Goal: Information Seeking & Learning: Learn about a topic

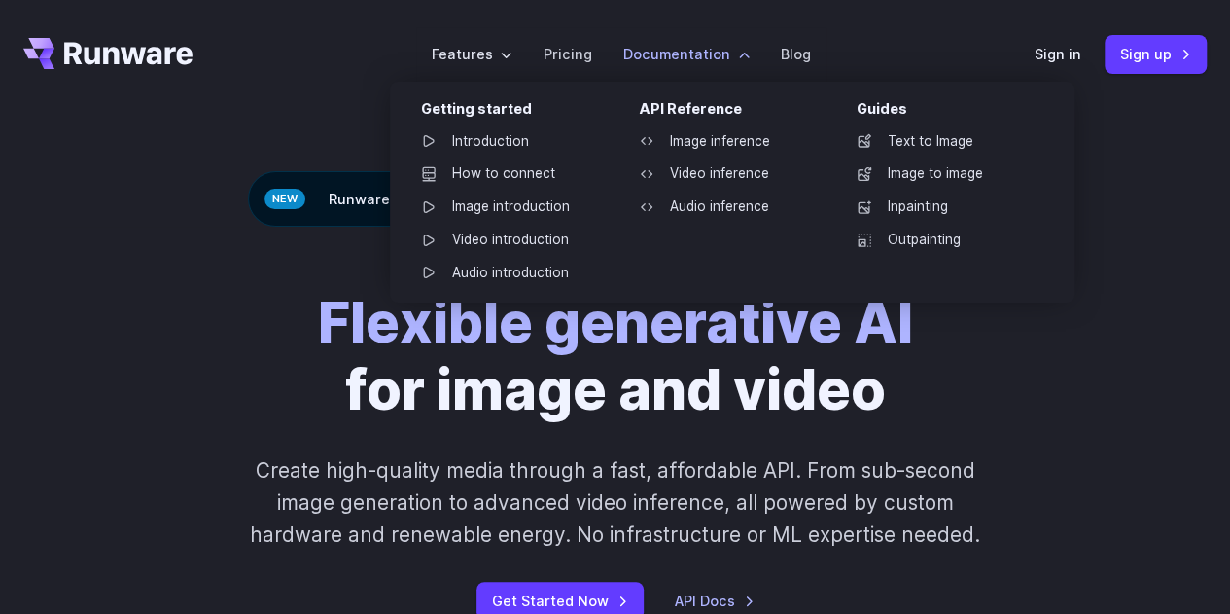
click at [681, 57] on label "Documentation" at bounding box center [686, 54] width 126 height 22
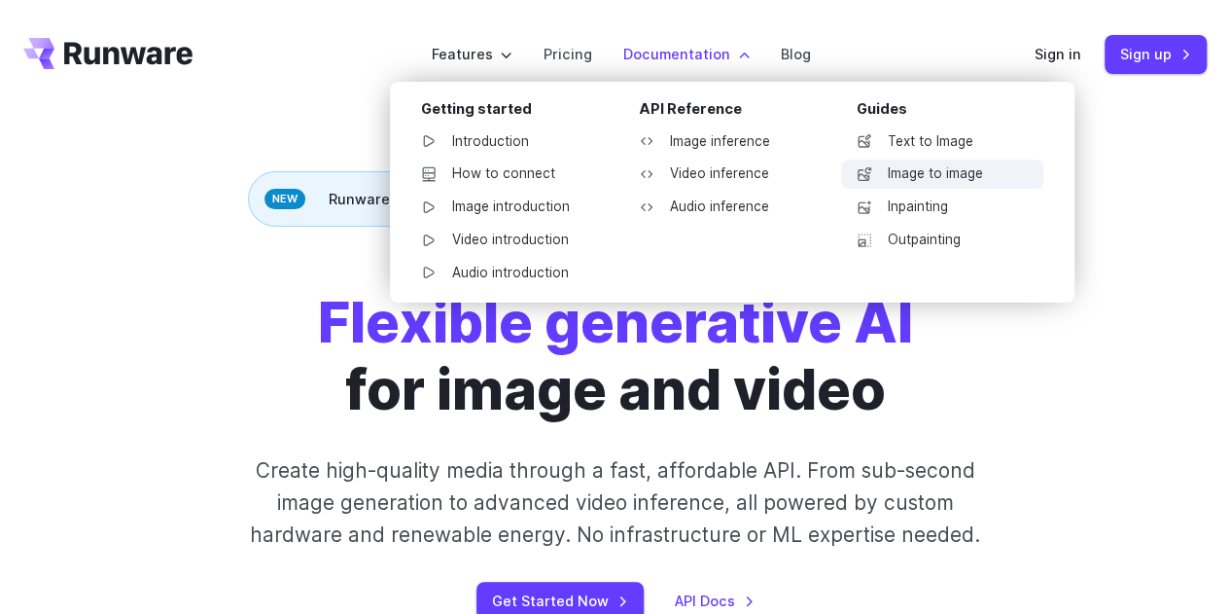
click at [940, 174] on link "Image to image" at bounding box center [942, 174] width 202 height 29
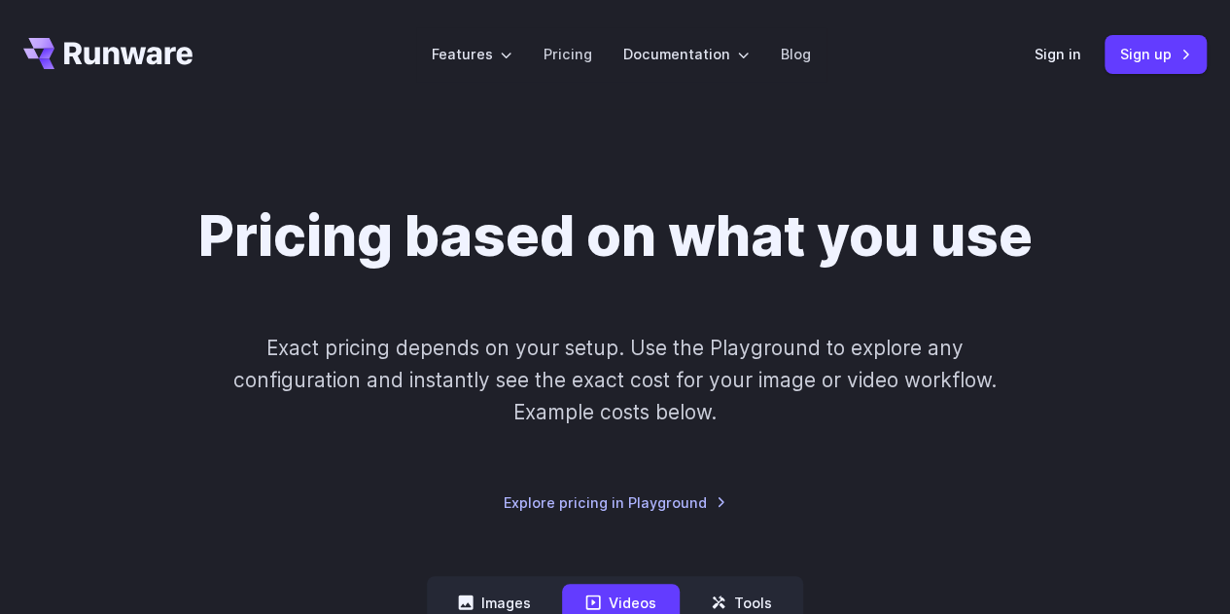
scroll to position [97, 0]
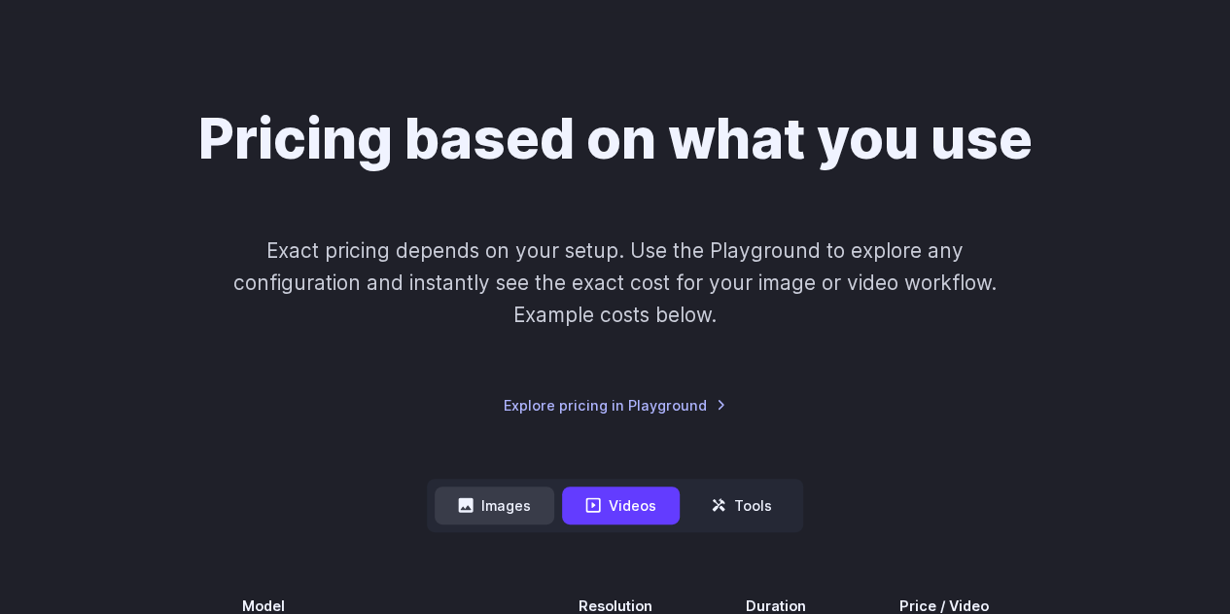
click at [506, 499] on button "Images" at bounding box center [495, 505] width 120 height 38
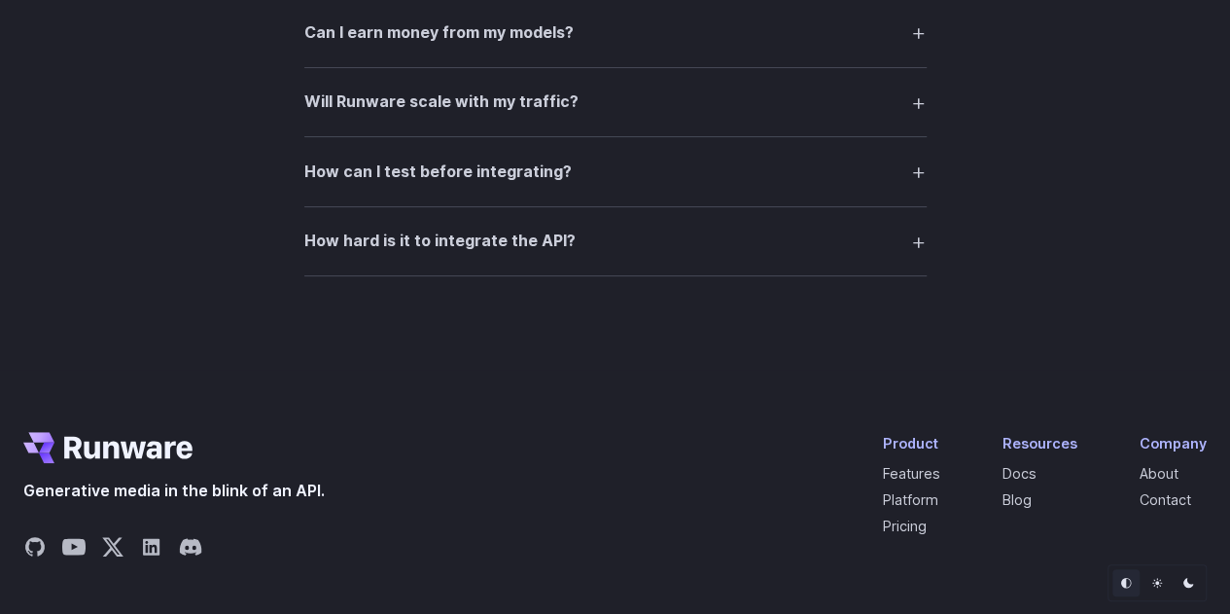
scroll to position [3890, 0]
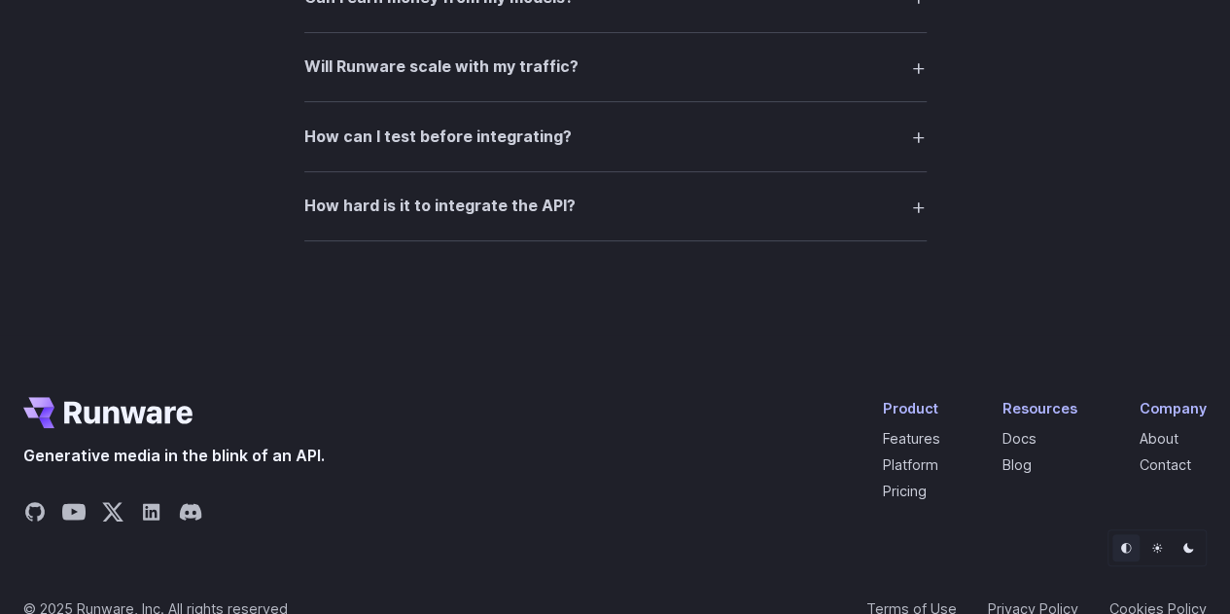
click at [713, 215] on summary "How hard is it to integrate the API?" at bounding box center [615, 206] width 622 height 37
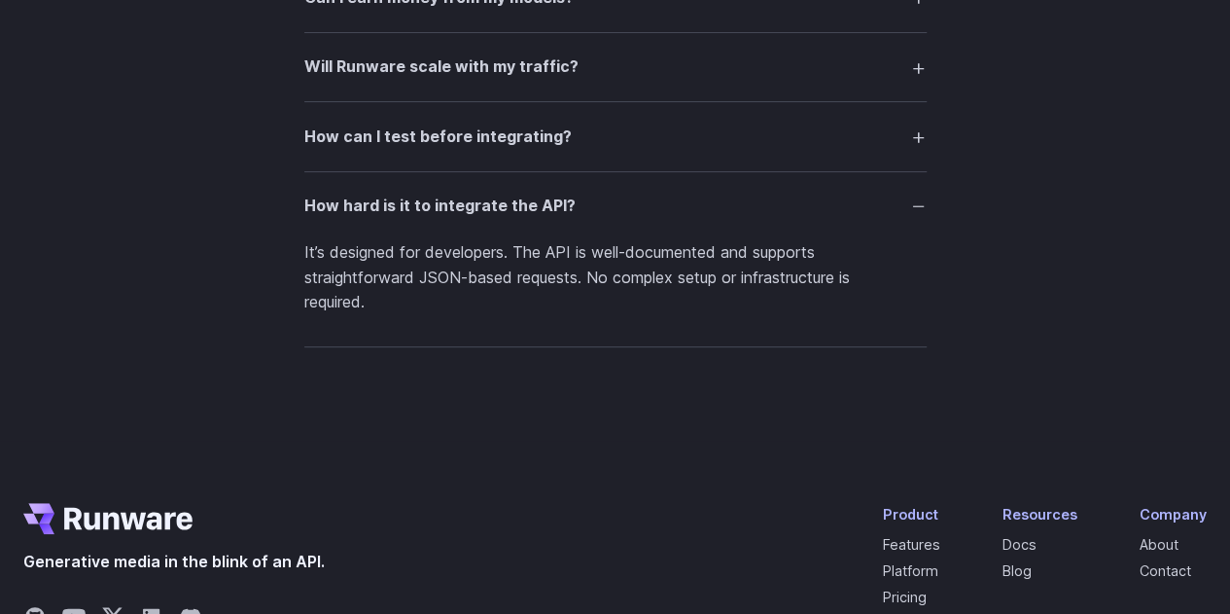
click at [561, 273] on p "It’s designed for developers. The API is well-documented and supports straightf…" at bounding box center [615, 277] width 622 height 75
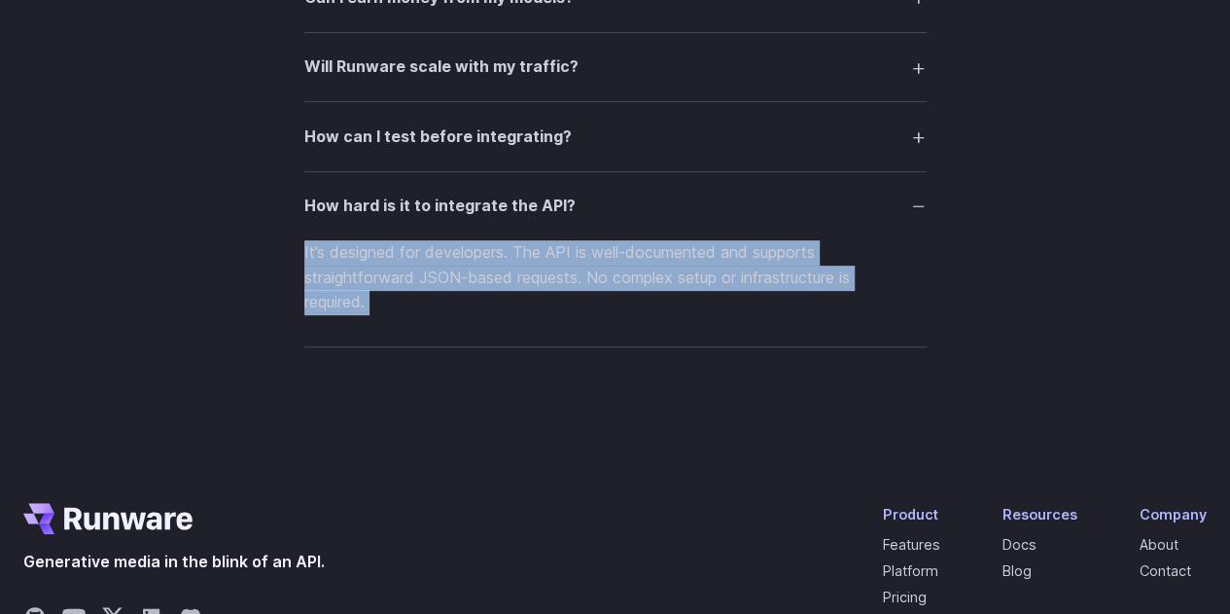
click at [561, 273] on p "It’s designed for developers. The API is well-documented and supports straightf…" at bounding box center [615, 277] width 622 height 75
click at [615, 295] on p "It’s designed for developers. The API is well-documented and supports straightf…" at bounding box center [615, 277] width 622 height 75
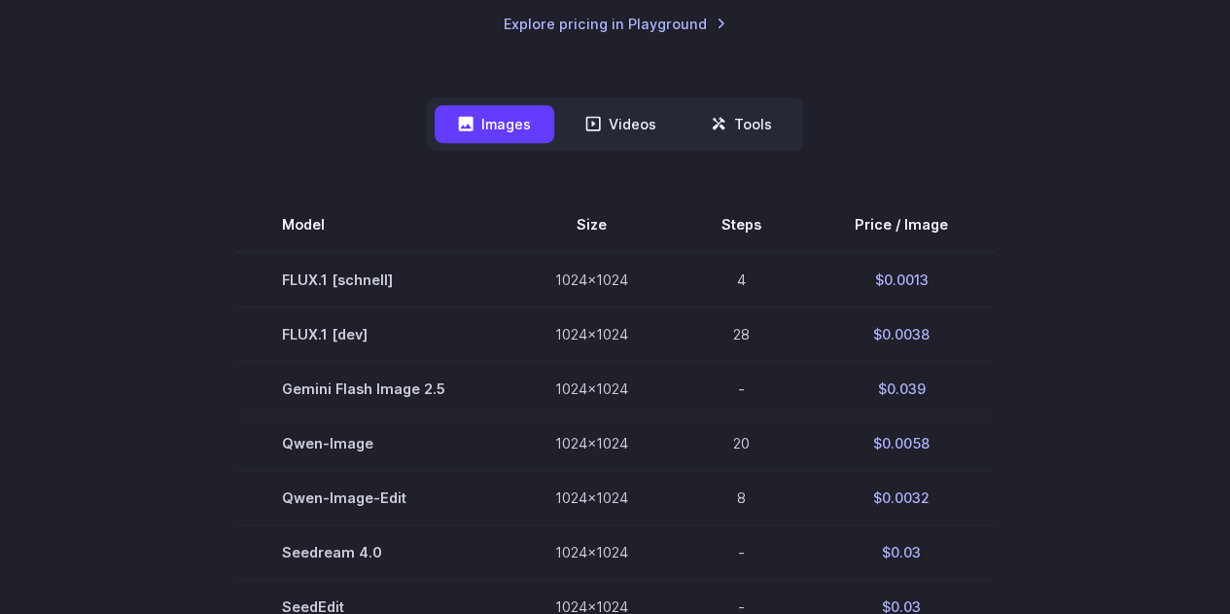
scroll to position [0, 0]
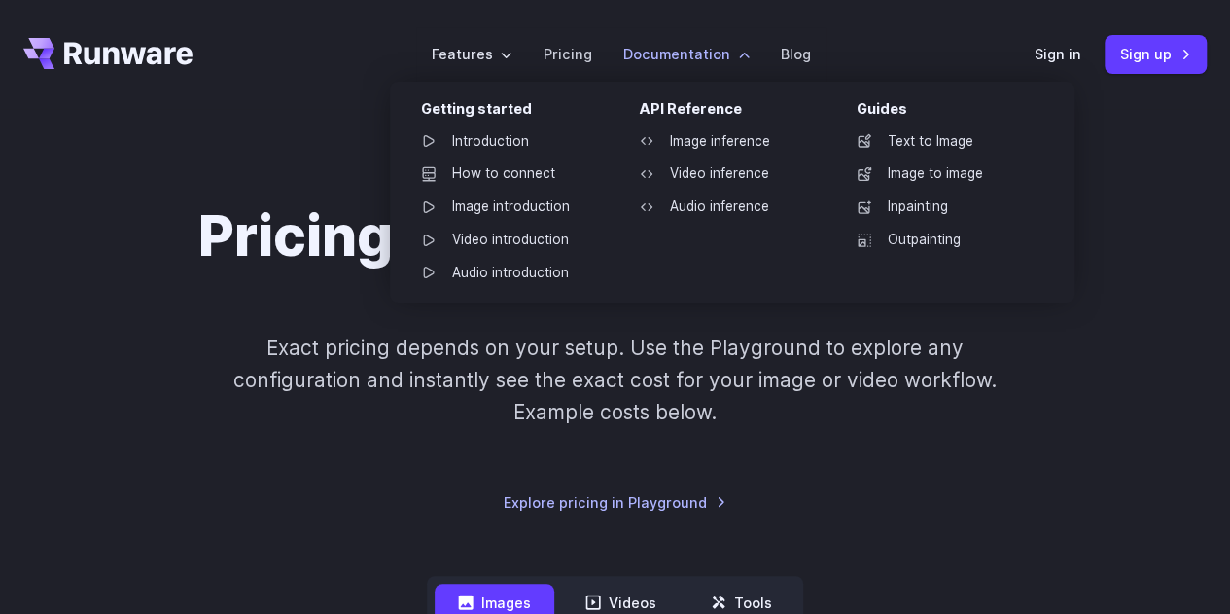
click at [720, 124] on div "API Reference" at bounding box center [732, 112] width 187 height 30
click at [714, 136] on link "Image inference" at bounding box center [724, 141] width 202 height 29
